Goal: Transaction & Acquisition: Subscribe to service/newsletter

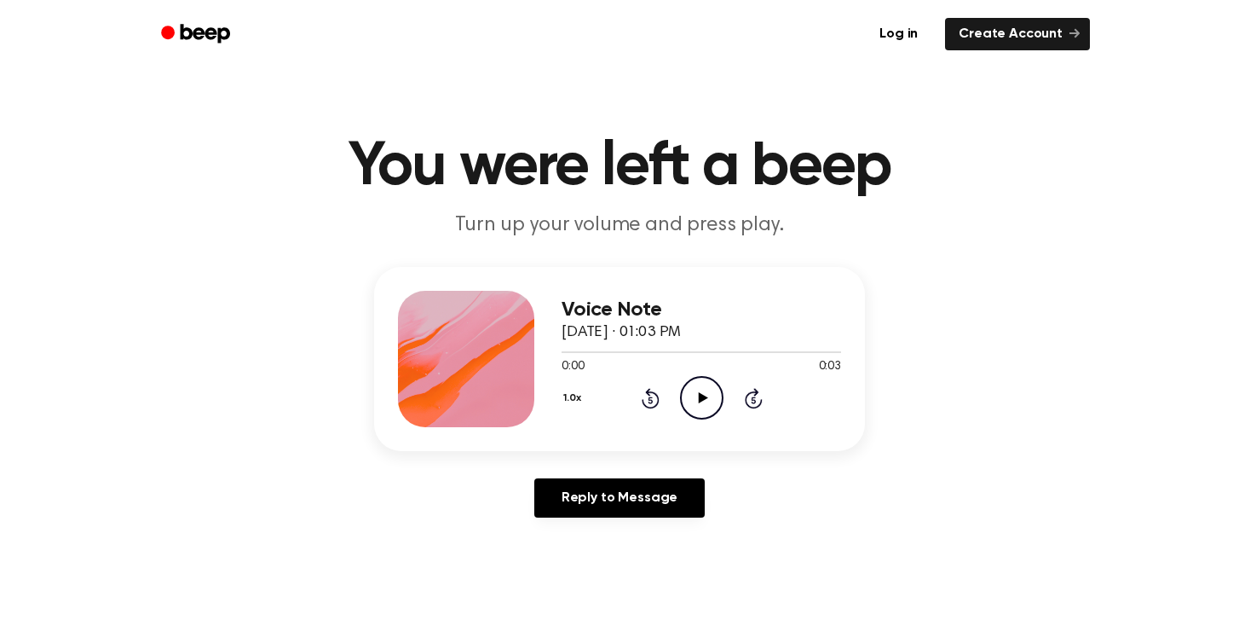
click at [702, 393] on icon "Play Audio" at bounding box center [701, 397] width 43 height 43
click at [897, 35] on link "Log in" at bounding box center [898, 33] width 72 height 39
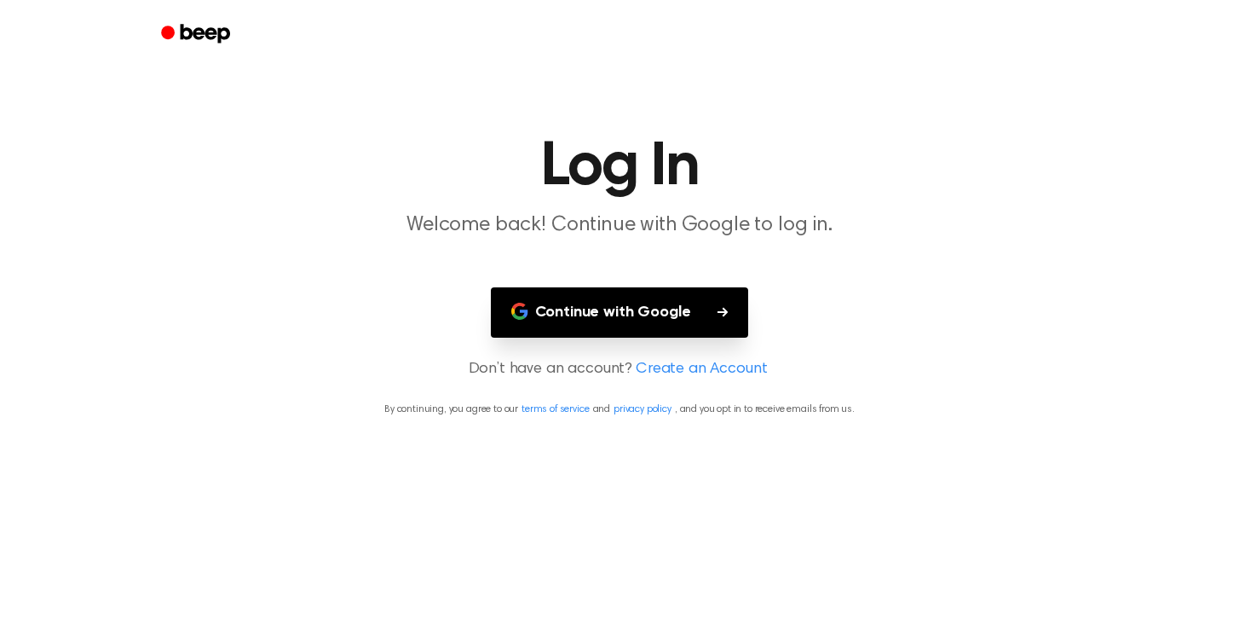
click at [559, 311] on button "Continue with Google" at bounding box center [620, 312] width 258 height 50
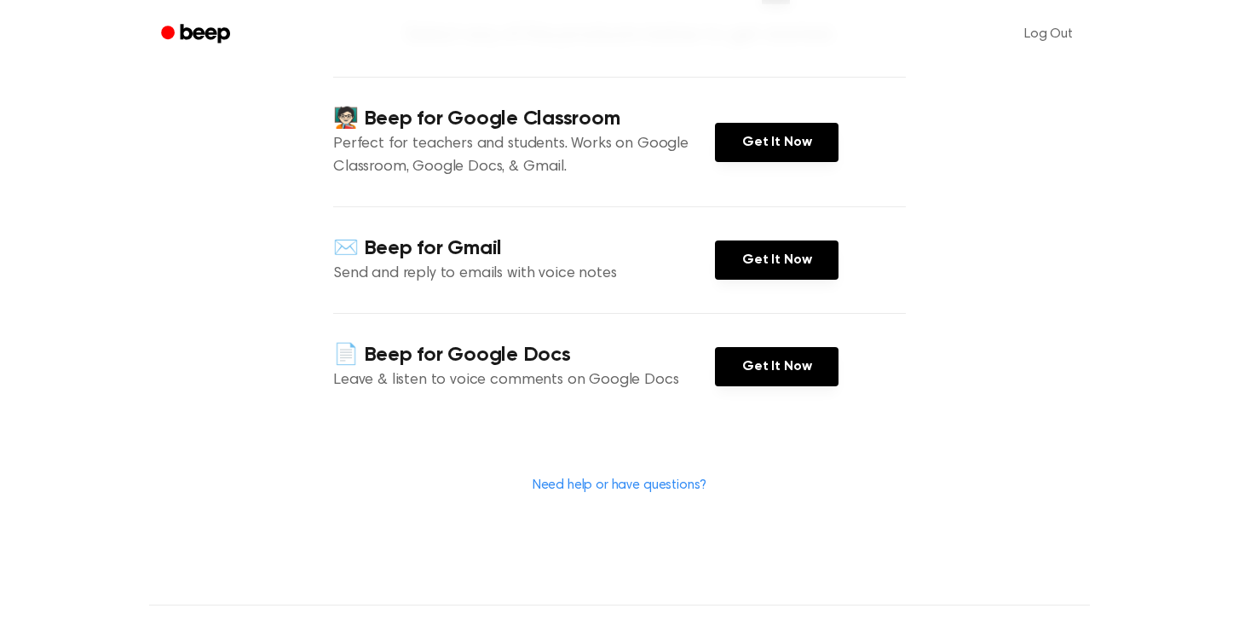
scroll to position [501, 0]
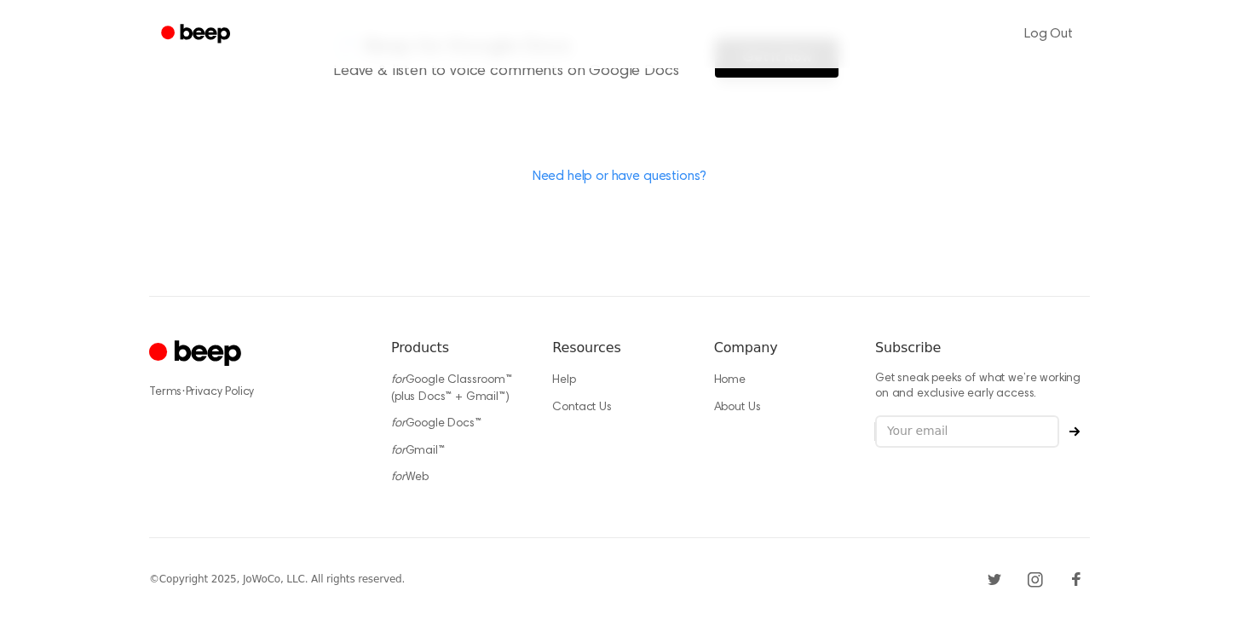
click at [195, 344] on icon "Cruip" at bounding box center [208, 353] width 66 height 26
